Goal: Task Accomplishment & Management: Manage account settings

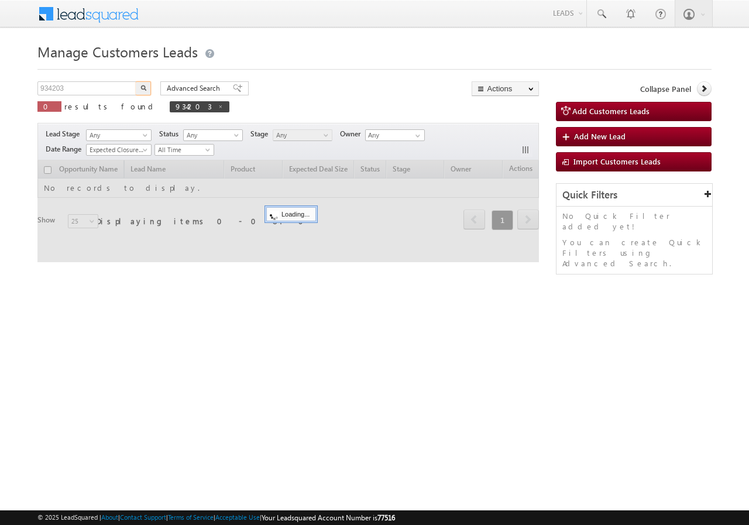
click at [92, 85] on input "934203" at bounding box center [87, 88] width 100 height 14
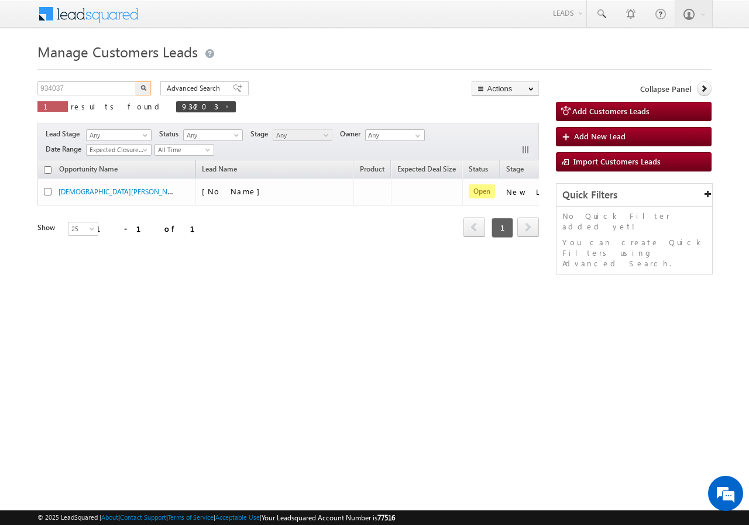
type input "934037"
click at [142, 83] on button "button" at bounding box center [143, 88] width 15 height 14
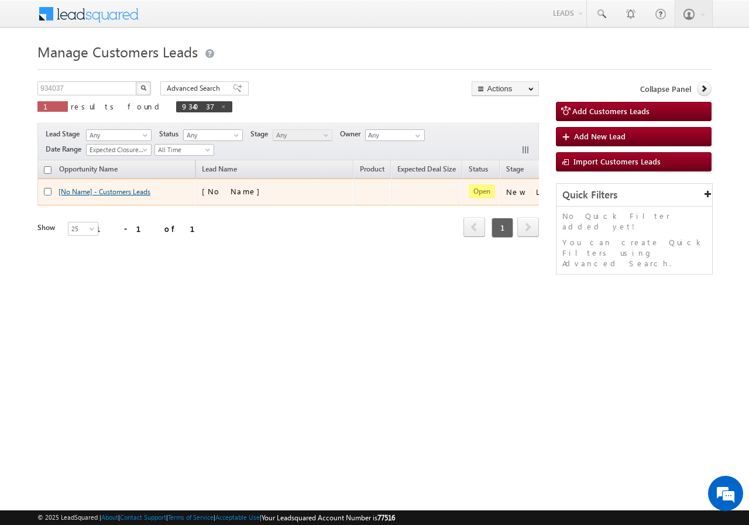
click at [83, 193] on link "[No Name] - Customers Leads" at bounding box center [105, 191] width 92 height 9
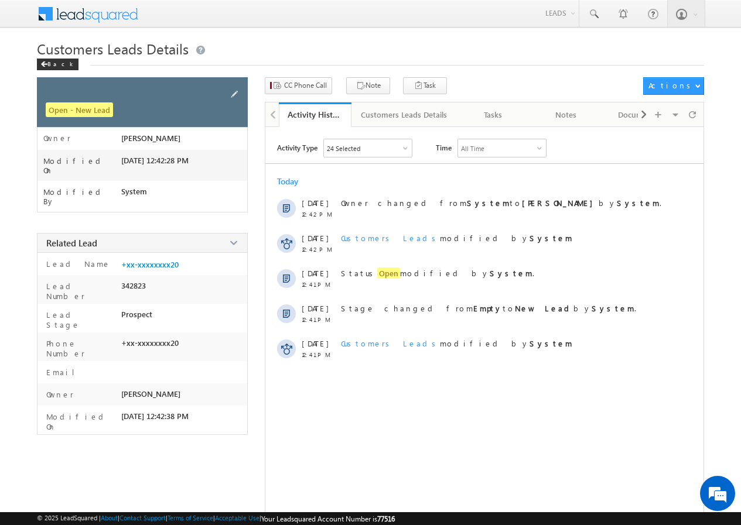
click at [227, 93] on div "Open - New Lead" at bounding box center [142, 102] width 211 height 50
click at [232, 94] on span at bounding box center [234, 94] width 13 height 13
click at [233, 94] on span at bounding box center [234, 94] width 13 height 13
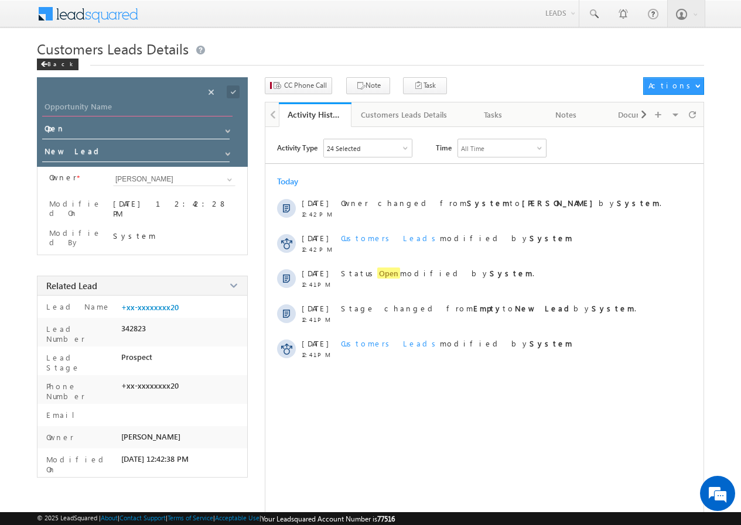
click at [75, 110] on input "Opportunity Name" at bounding box center [137, 108] width 190 height 16
paste input "[PERSON_NAME]"
type input "[PERSON_NAME]"
click at [232, 92] on span at bounding box center [233, 91] width 13 height 13
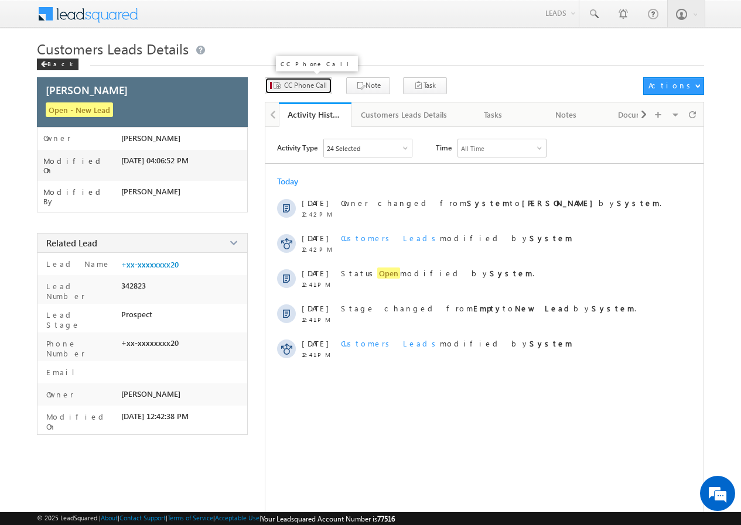
click at [294, 86] on span "CC Phone Call" at bounding box center [305, 85] width 43 height 11
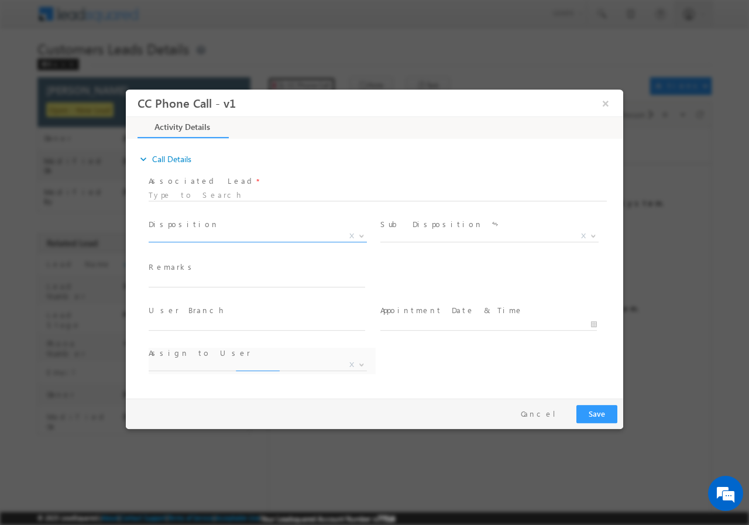
select select "deepak.pn@sgrlimited.in"
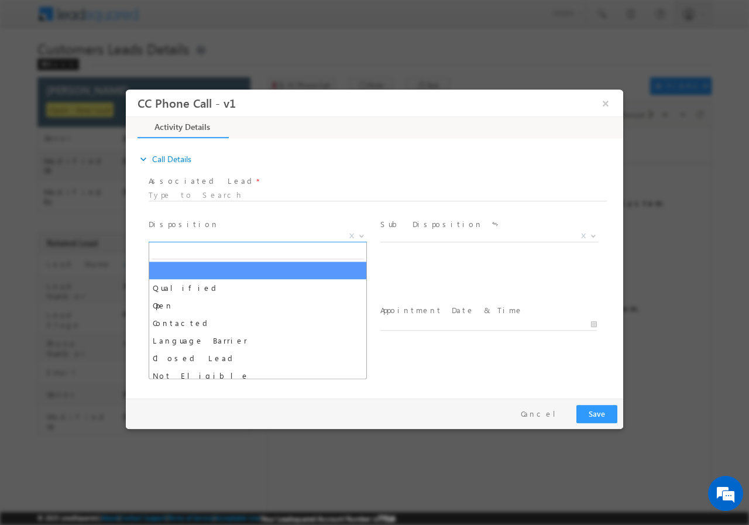
click at [183, 234] on span "X" at bounding box center [258, 236] width 218 height 12
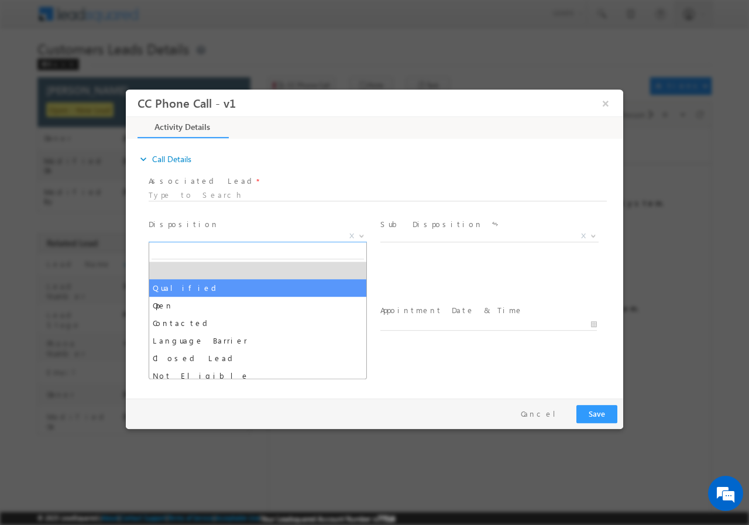
select select "Qualified"
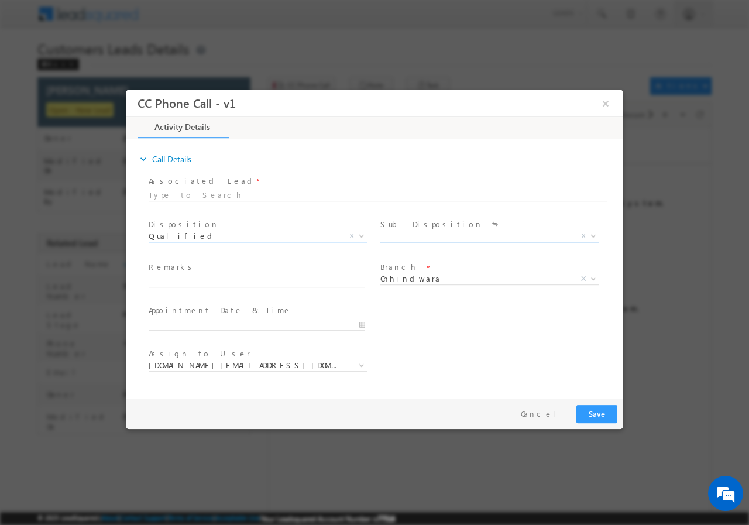
click at [410, 234] on span "X" at bounding box center [490, 236] width 218 height 12
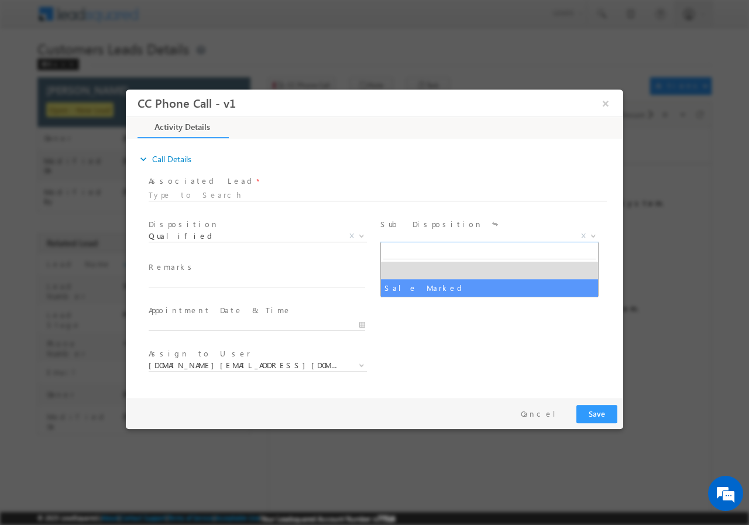
select select "Sale Marked"
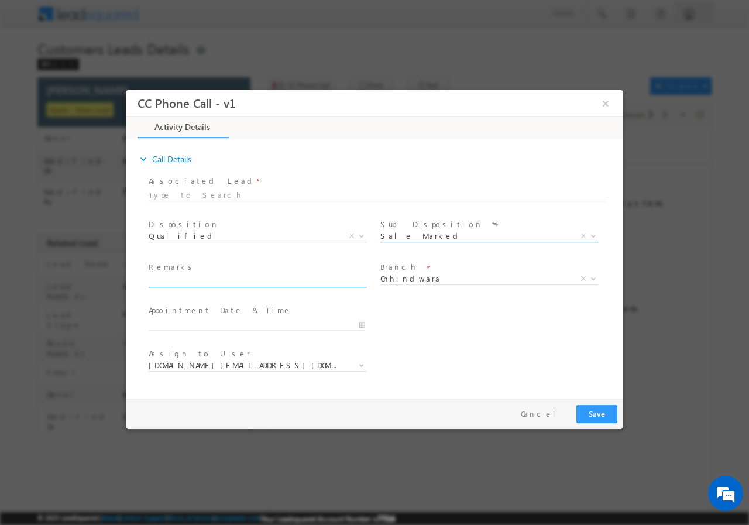
click at [218, 286] on span at bounding box center [262, 281] width 227 height 13
click at [213, 279] on input "text" at bounding box center [257, 281] width 217 height 12
paste input "934037//VB_Know_More//NARAYAN YADAV//7509625520//pv-70L// LAP//loan req-5L// se…"
type input "934037//VB_Know_More//NARAYAN YADAV//7509625520//pv-70L// LAP//loan req-5L// se…"
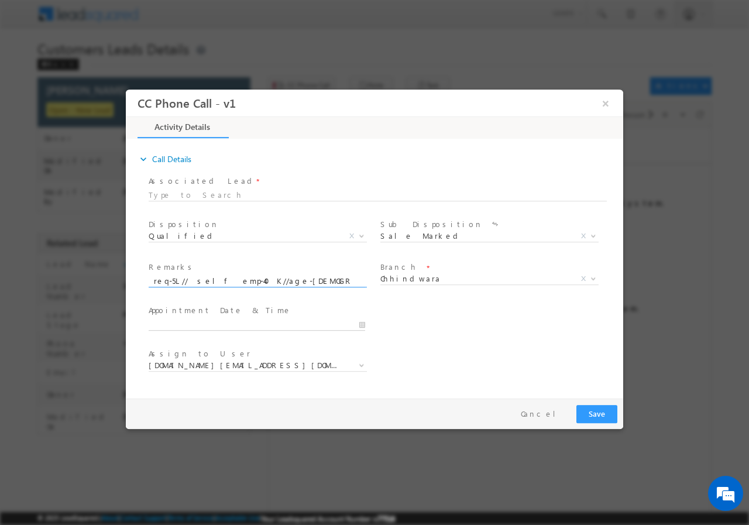
click at [362, 321] on input "text" at bounding box center [257, 324] width 217 height 12
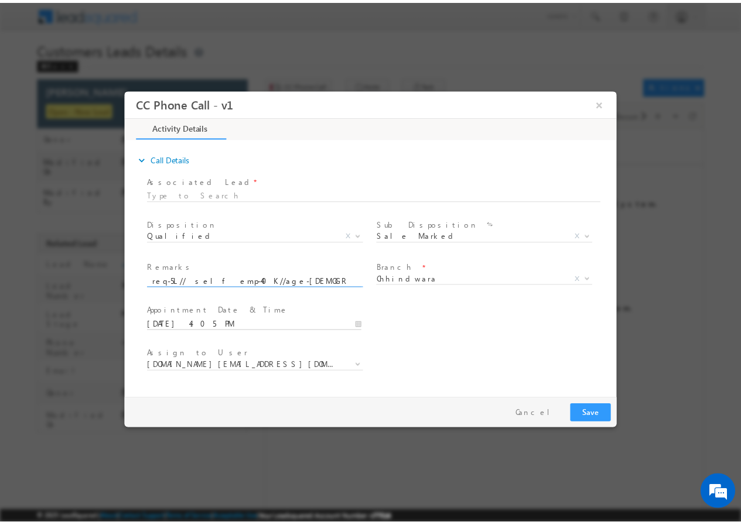
scroll to position [0, 0]
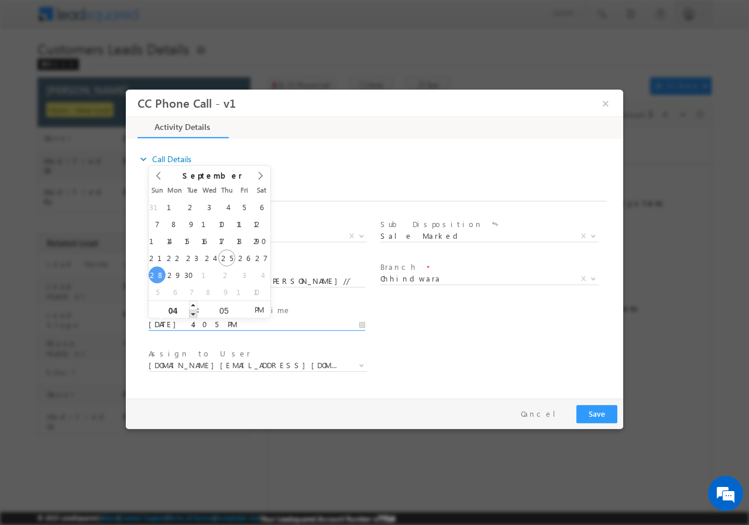
type input "09/28/2025 3:05 PM"
type input "03"
click at [193, 312] on span at bounding box center [193, 313] width 8 height 9
type input "09/28/2025 2:05 PM"
type input "02"
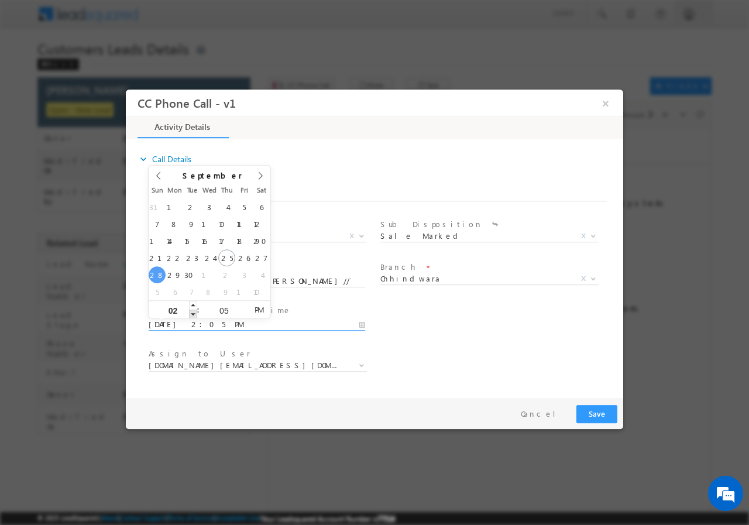
click at [193, 312] on span at bounding box center [193, 313] width 8 height 9
type input "09/28/2025 1:05 PM"
type input "01"
click at [193, 312] on span at bounding box center [193, 313] width 8 height 9
type input "09/28/2025 12:05 PM"
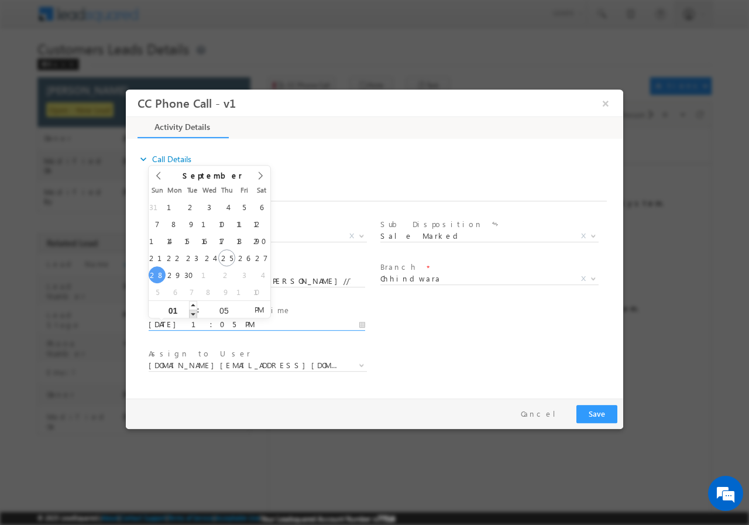
type input "12"
click at [193, 312] on span at bounding box center [193, 313] width 8 height 9
click at [222, 307] on input "05" at bounding box center [224, 310] width 49 height 8
type input "00"
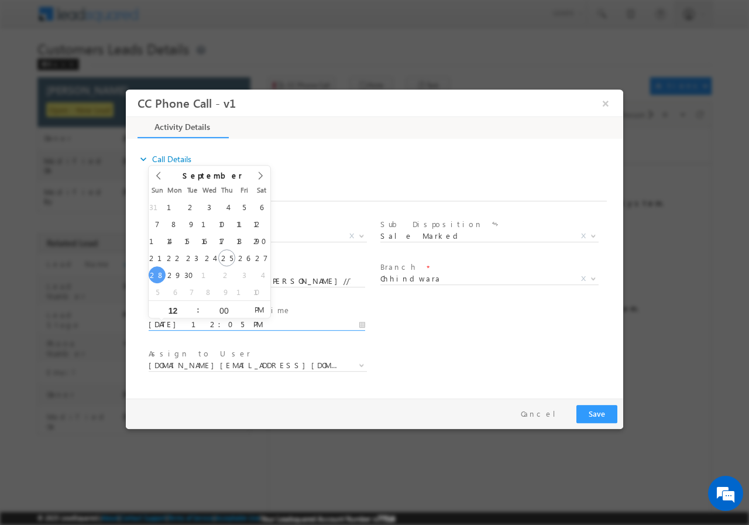
type input "09/28/2025 12:00 PM"
click at [468, 329] on div "User Branch * Appointment Date & Time * 09/28/2025 12:00 PM" at bounding box center [384, 322] width 477 height 43
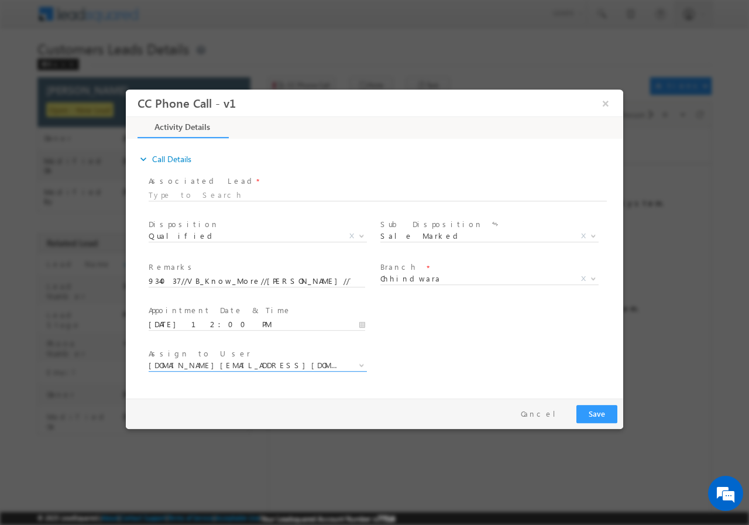
click at [264, 369] on span "deepak.pn@sgrlimited.in devendra.choure@sgrlimited.in nitesh.kadve@sgrlimited.i…" at bounding box center [262, 367] width 227 height 14
click at [261, 366] on span "deepak.pn@sgrlimited.in" at bounding box center [244, 364] width 190 height 11
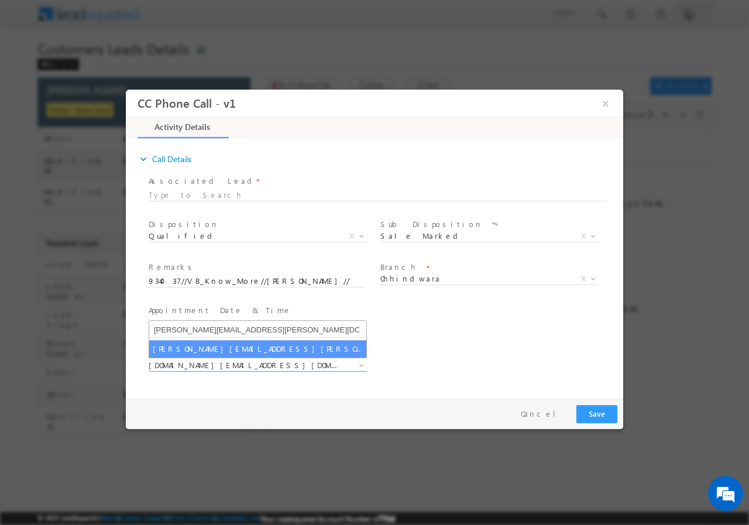
type input "shivnarayan.dehariya@sgrlimited.in"
select select "shivnarayan.dehariya@sgrlimited.in"
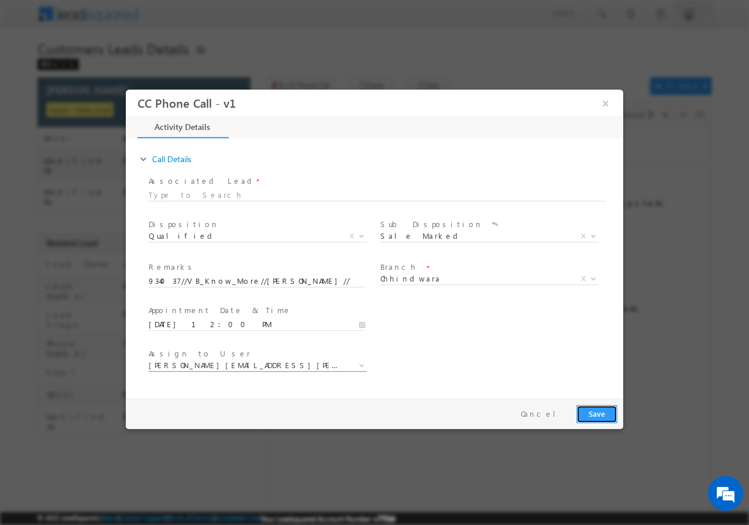
click at [591, 413] on button "Save" at bounding box center [597, 414] width 41 height 18
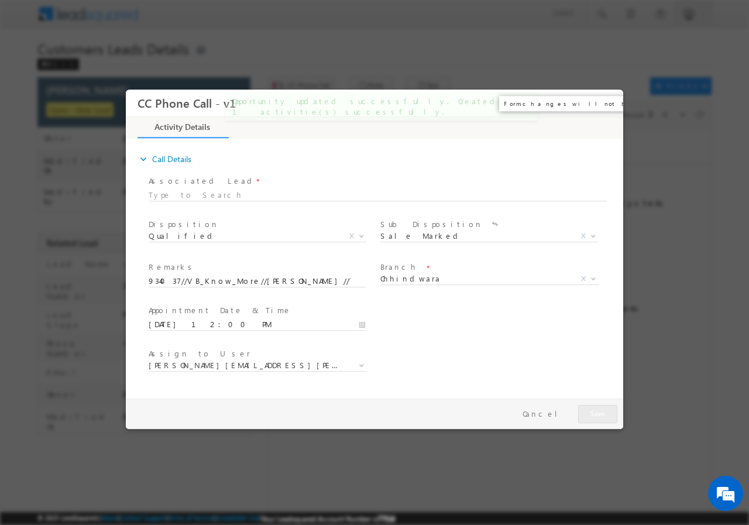
click at [608, 104] on button "×" at bounding box center [606, 103] width 20 height 22
click at [608, 108] on div "× Preparing your form..." at bounding box center [375, 260] width 498 height 340
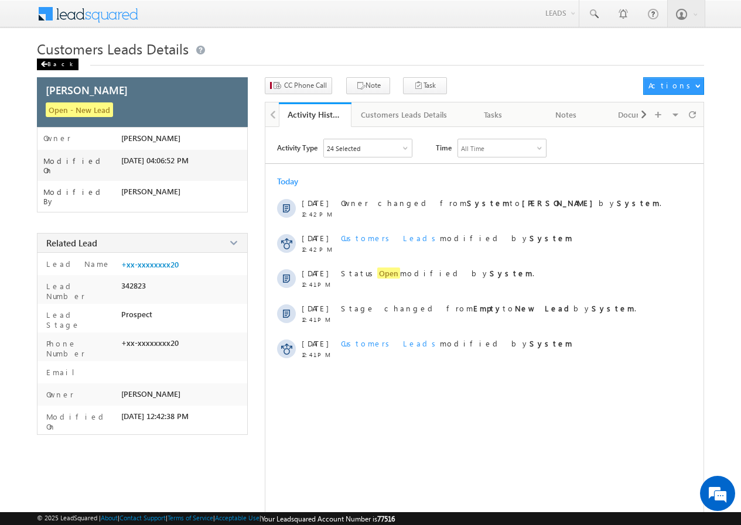
click at [54, 67] on div "Back" at bounding box center [58, 65] width 42 height 12
